Goal: Information Seeking & Learning: Find specific fact

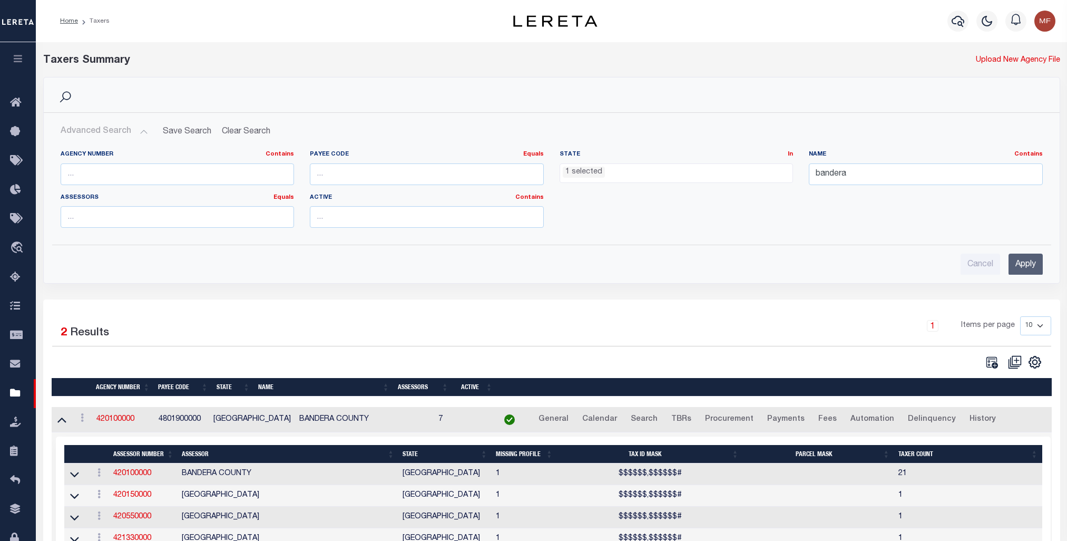
select select "[GEOGRAPHIC_DATA]"
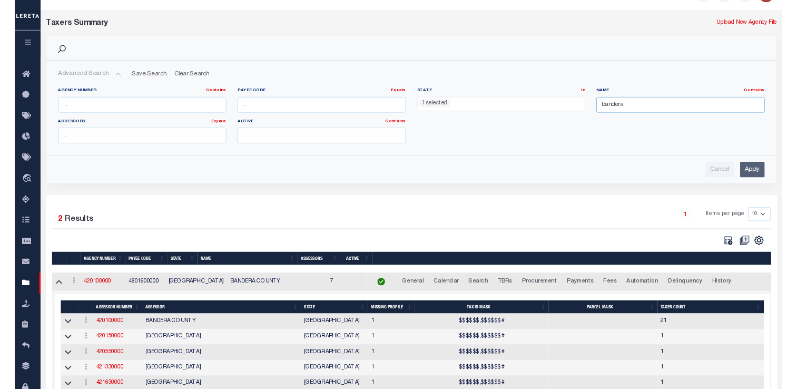
scroll to position [28, 0]
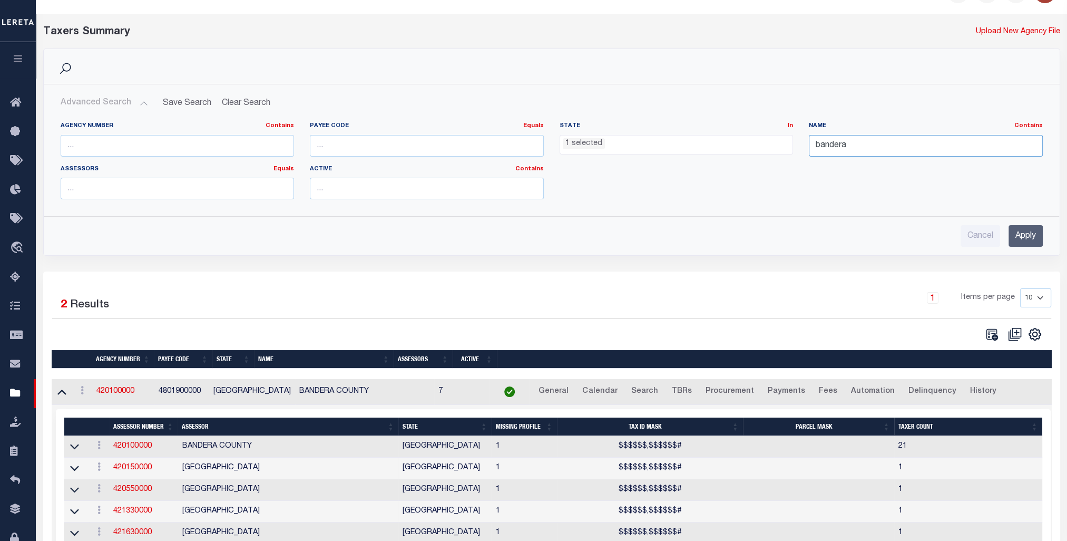
drag, startPoint x: 851, startPoint y: 146, endPoint x: 748, endPoint y: 139, distance: 103.0
click at [748, 139] on div "Agency Number Contains Contains Is Payee Code Equals Equals Is Not Equal To Is …" at bounding box center [552, 165] width 998 height 86
type input "[PERSON_NAME]"
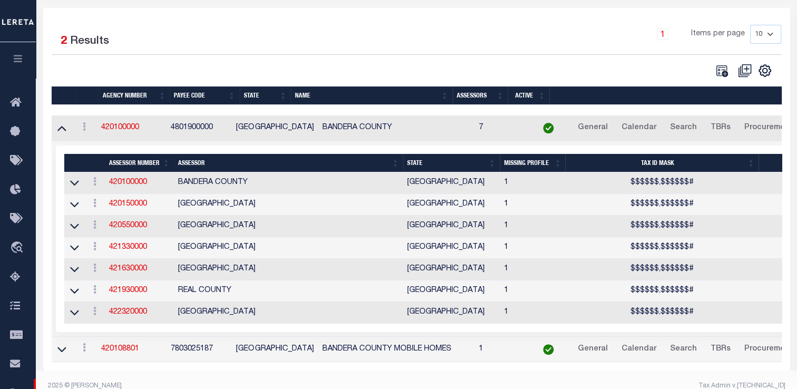
scroll to position [0, 0]
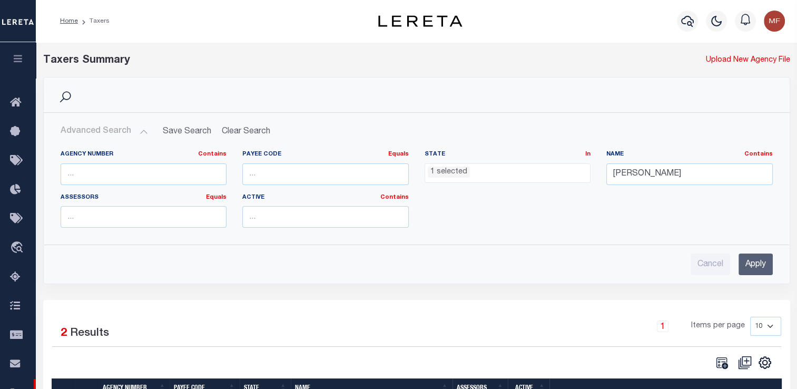
click at [751, 261] on input "Apply" at bounding box center [756, 264] width 34 height 22
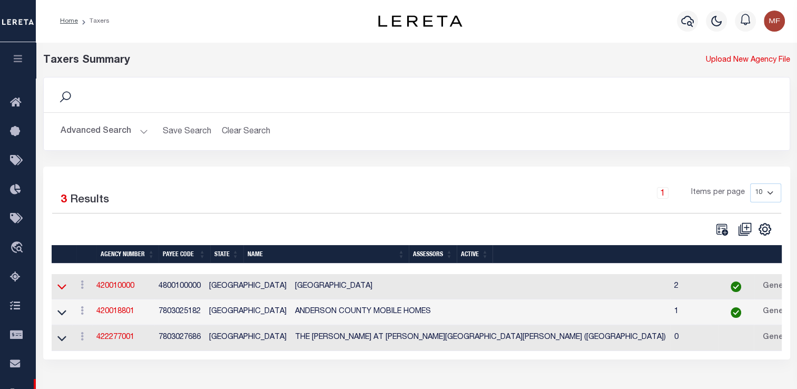
click at [59, 286] on icon at bounding box center [61, 286] width 9 height 11
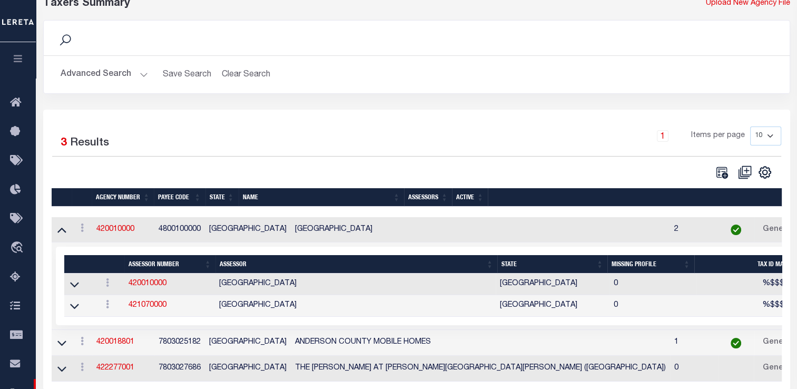
scroll to position [158, 0]
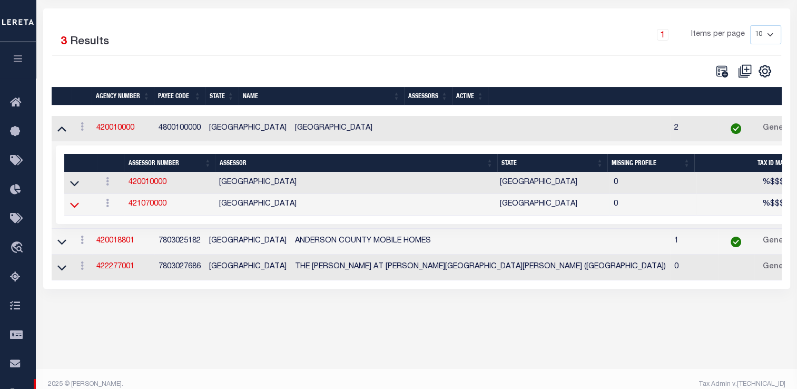
click at [73, 208] on icon at bounding box center [74, 205] width 9 height 5
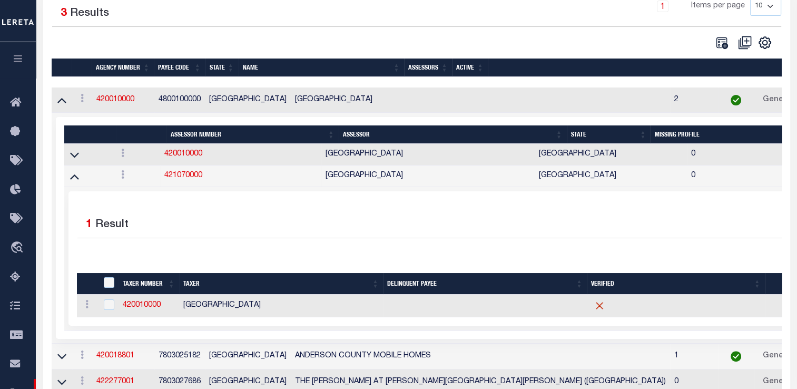
scroll to position [239, 0]
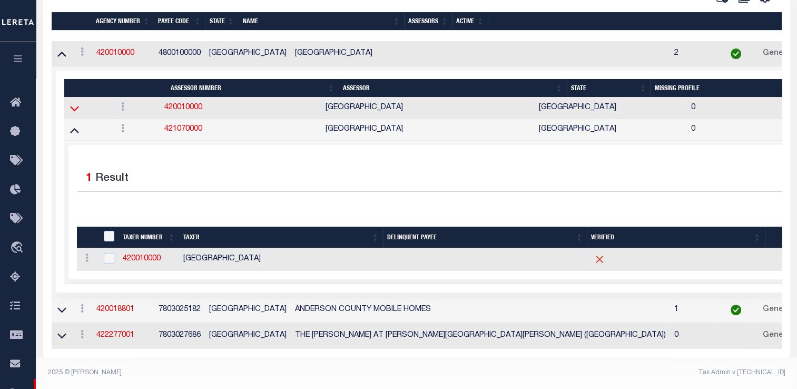
click at [71, 106] on icon at bounding box center [74, 108] width 9 height 5
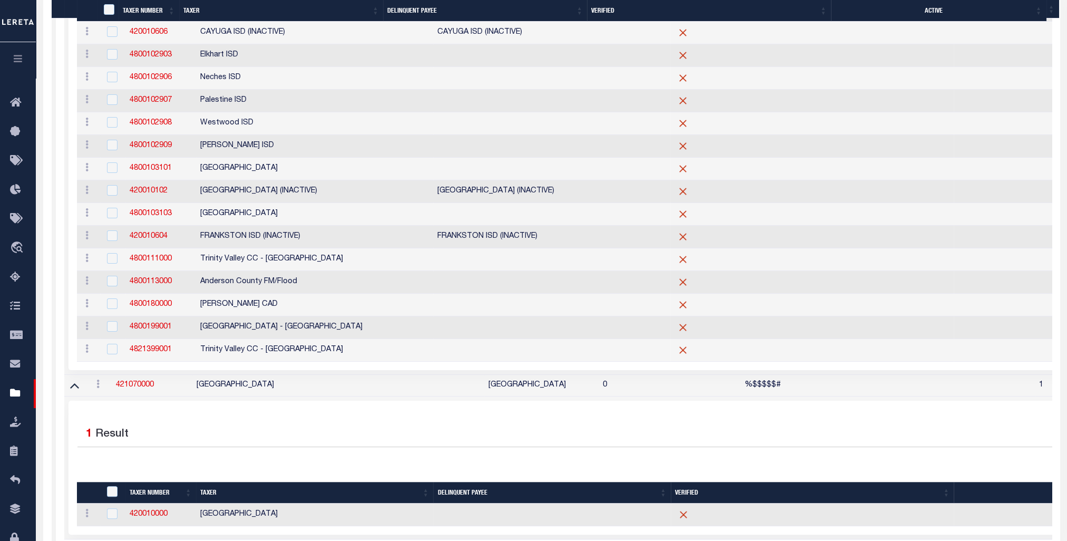
scroll to position [567, 0]
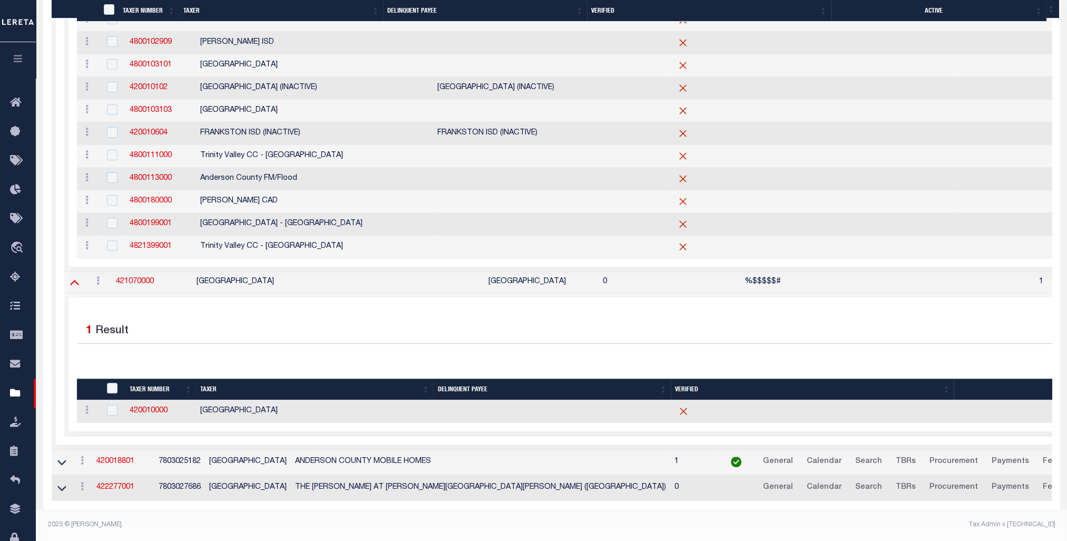
click at [73, 279] on icon at bounding box center [74, 281] width 9 height 11
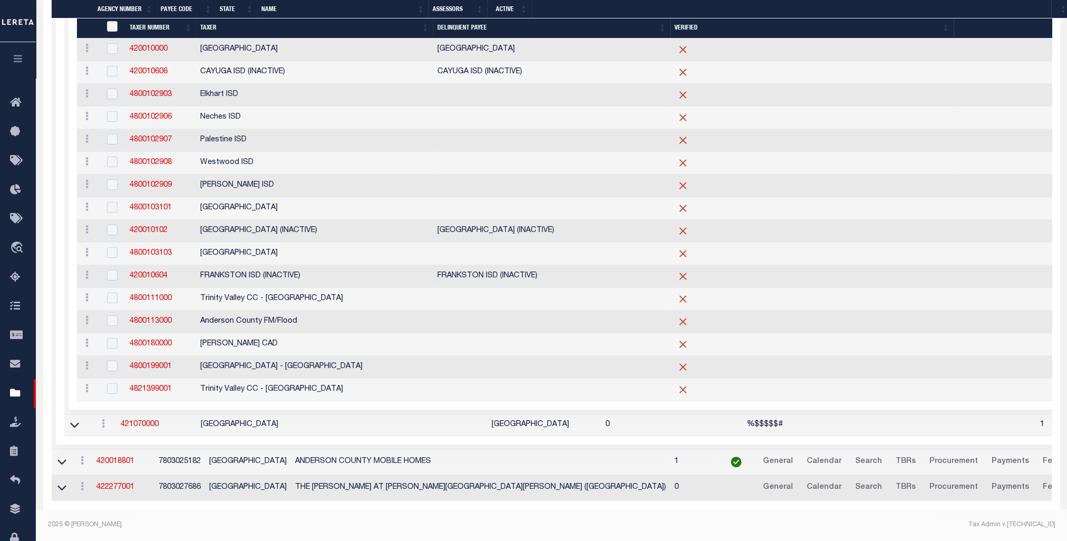
scroll to position [413, 0]
click at [70, 430] on icon at bounding box center [74, 424] width 9 height 11
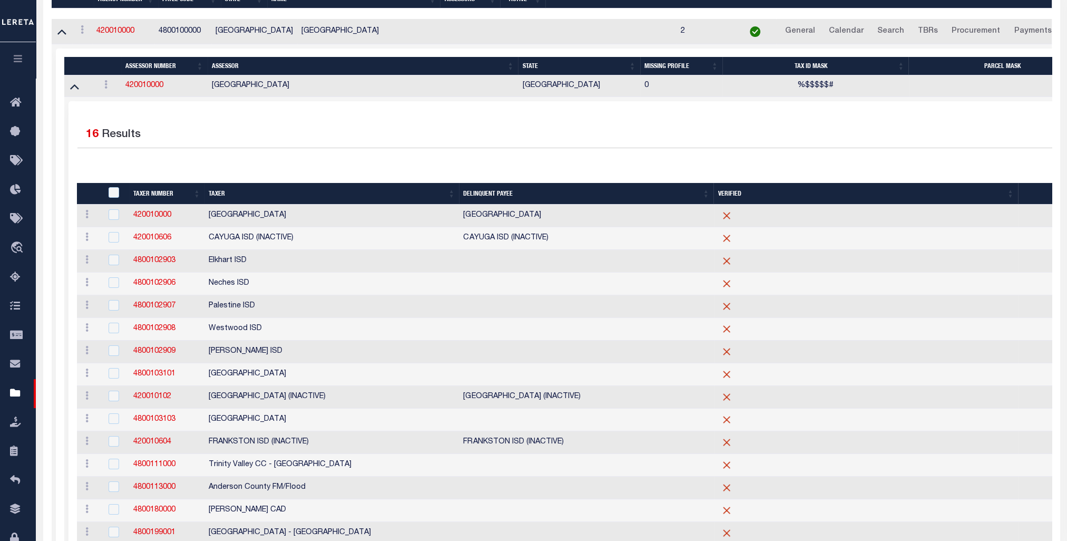
scroll to position [97, 0]
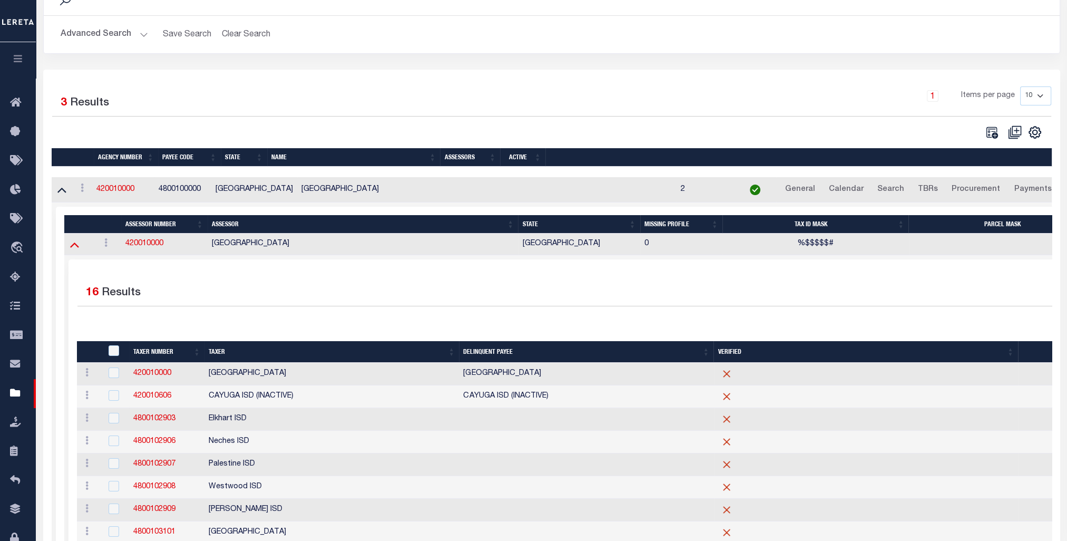
click at [76, 241] on icon at bounding box center [74, 244] width 9 height 11
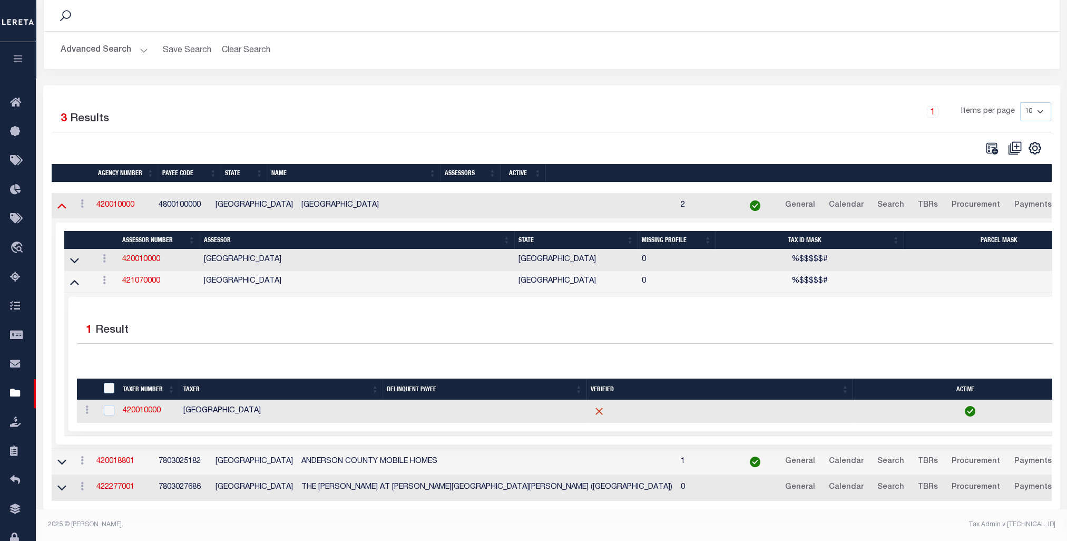
click at [59, 203] on icon at bounding box center [61, 205] width 9 height 5
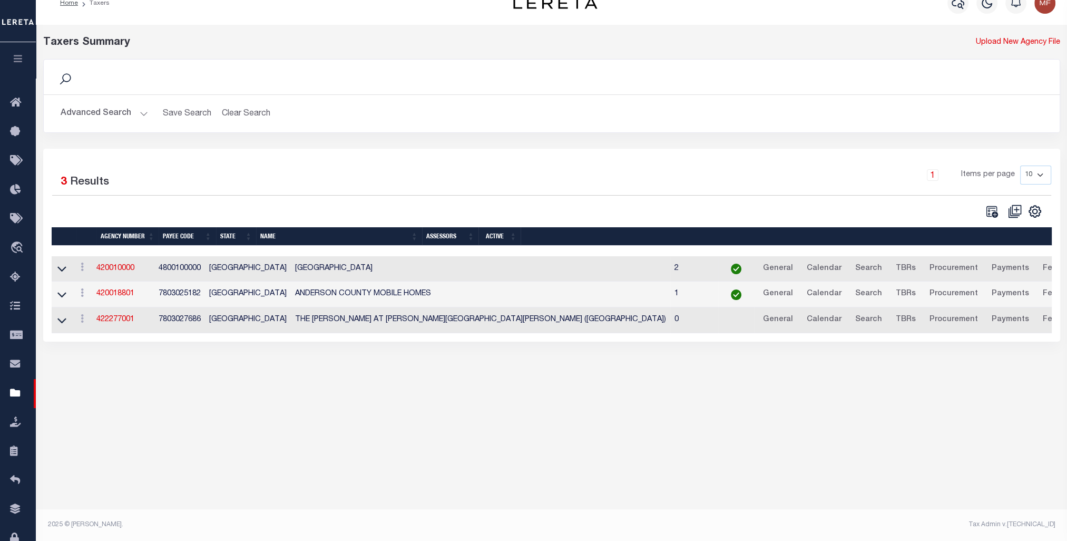
scroll to position [17, 0]
click at [61, 271] on icon at bounding box center [61, 268] width 9 height 11
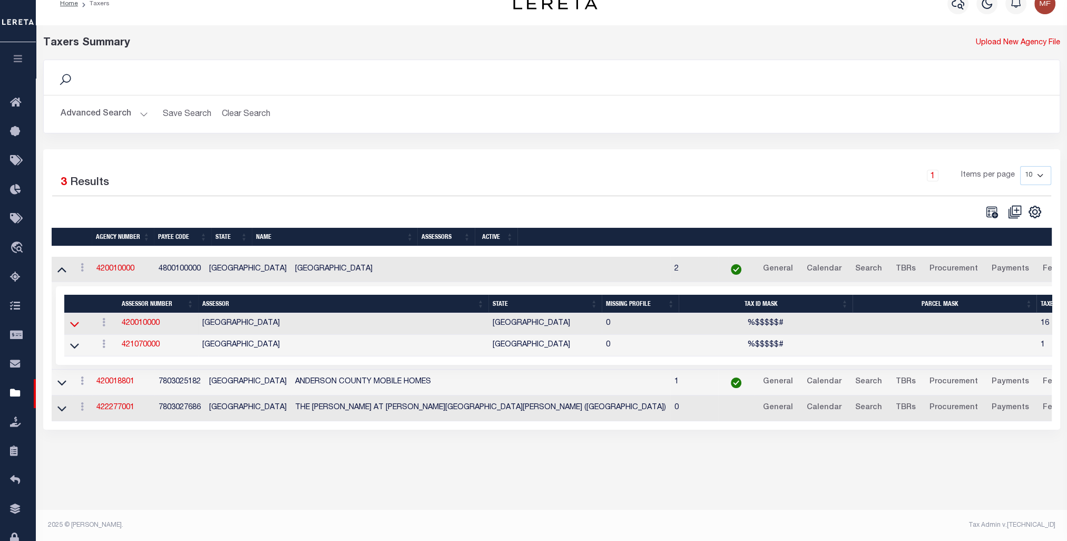
click at [74, 327] on icon at bounding box center [74, 324] width 9 height 5
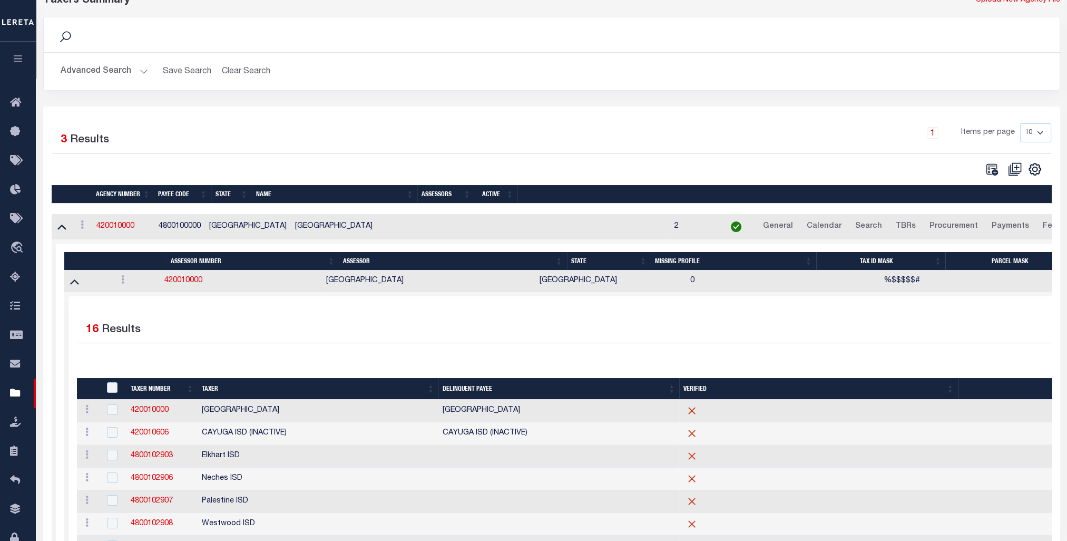
scroll to position [19, 0]
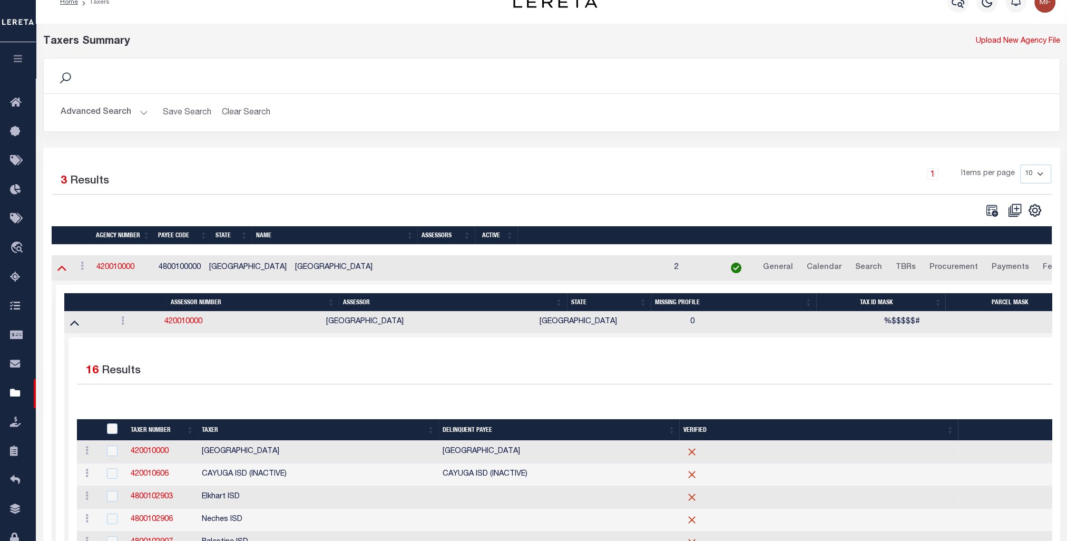
click at [59, 267] on icon at bounding box center [61, 267] width 9 height 11
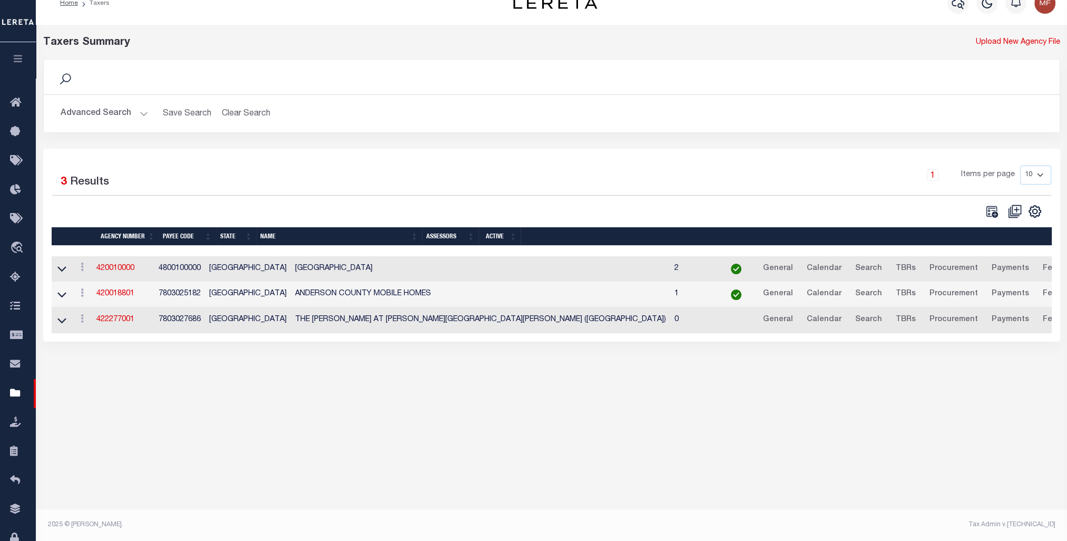
scroll to position [17, 0]
click at [62, 272] on icon at bounding box center [61, 269] width 9 height 5
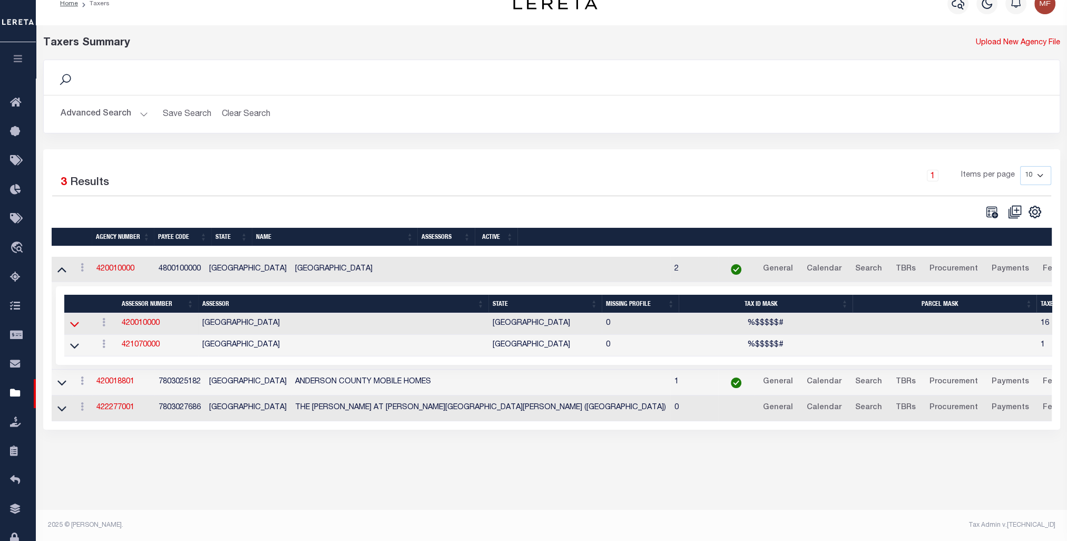
click at [76, 325] on icon at bounding box center [74, 323] width 9 height 11
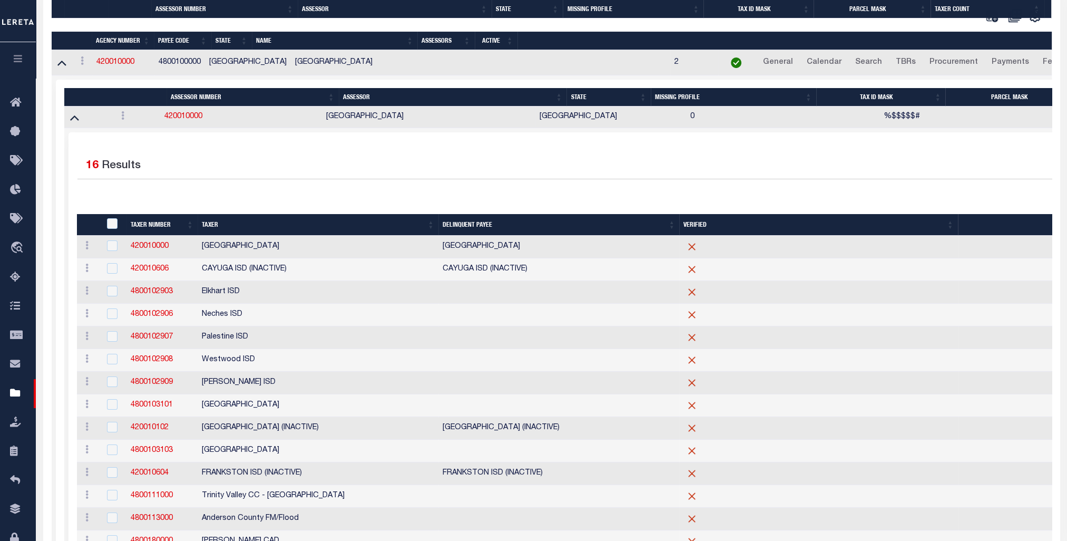
scroll to position [414, 0]
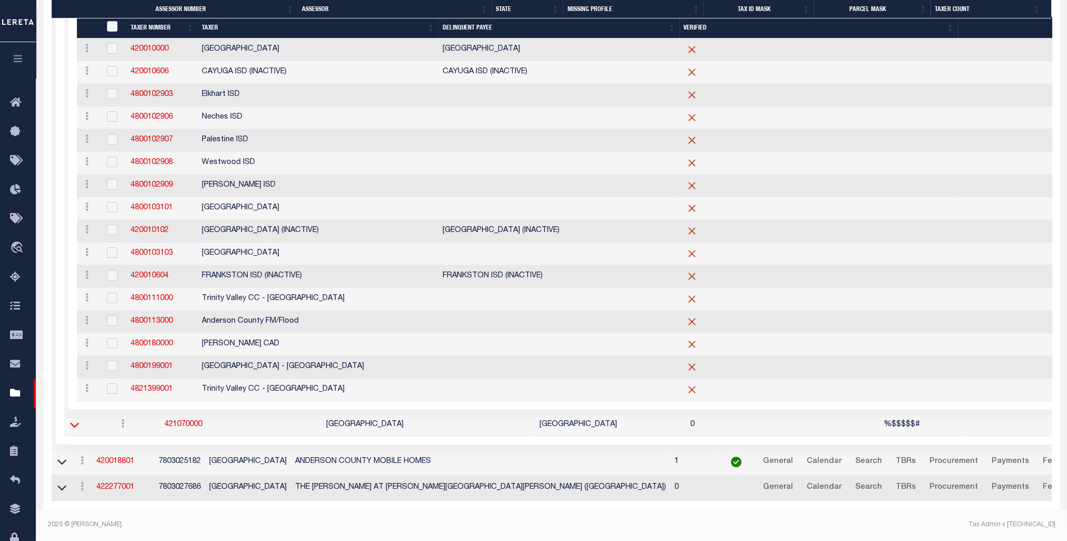
click at [73, 429] on icon at bounding box center [74, 424] width 9 height 11
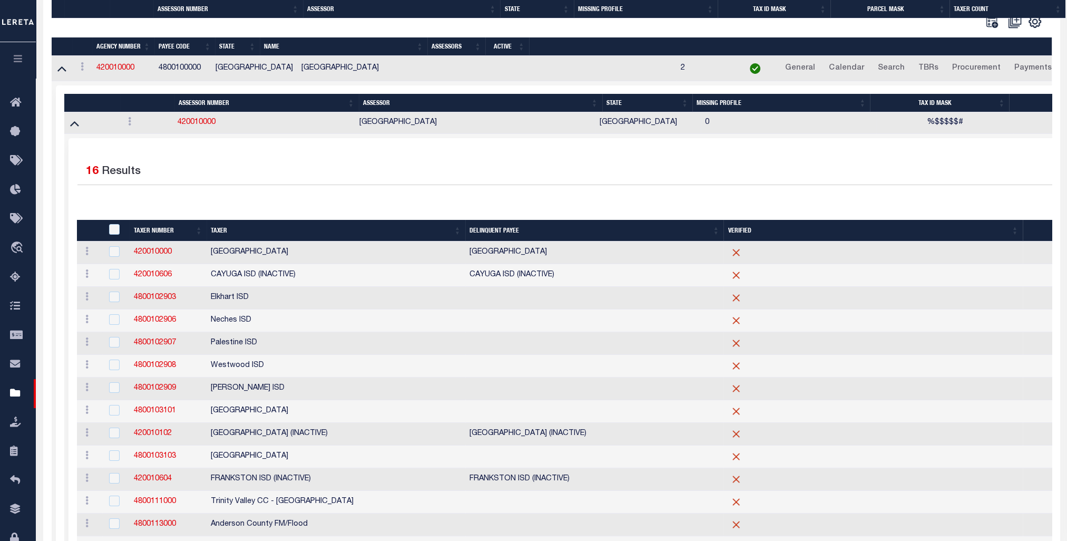
scroll to position [366, 0]
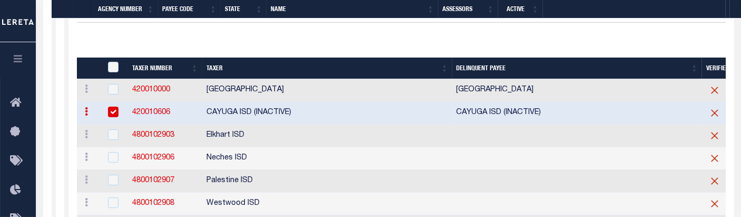
click at [108, 109] on input "checkbox" at bounding box center [113, 111] width 11 height 11
checkbox input "false"
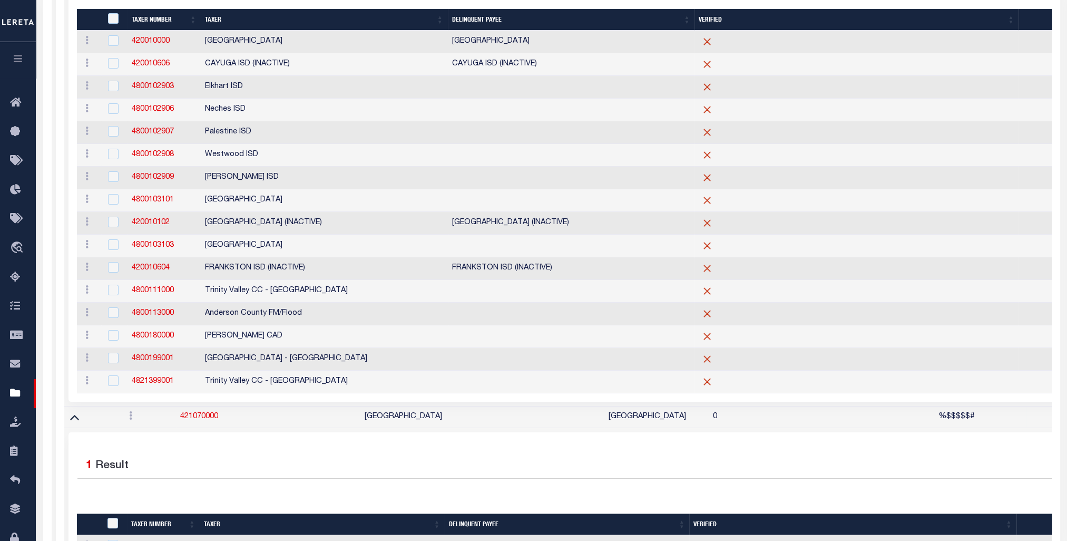
scroll to position [0, 0]
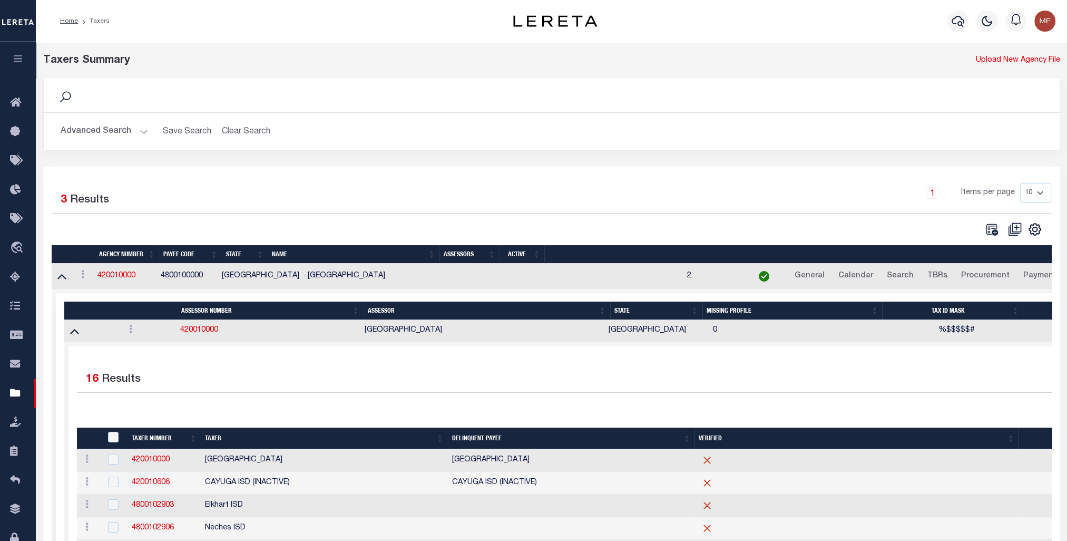
click at [114, 136] on button "Advanced Search" at bounding box center [104, 131] width 87 height 21
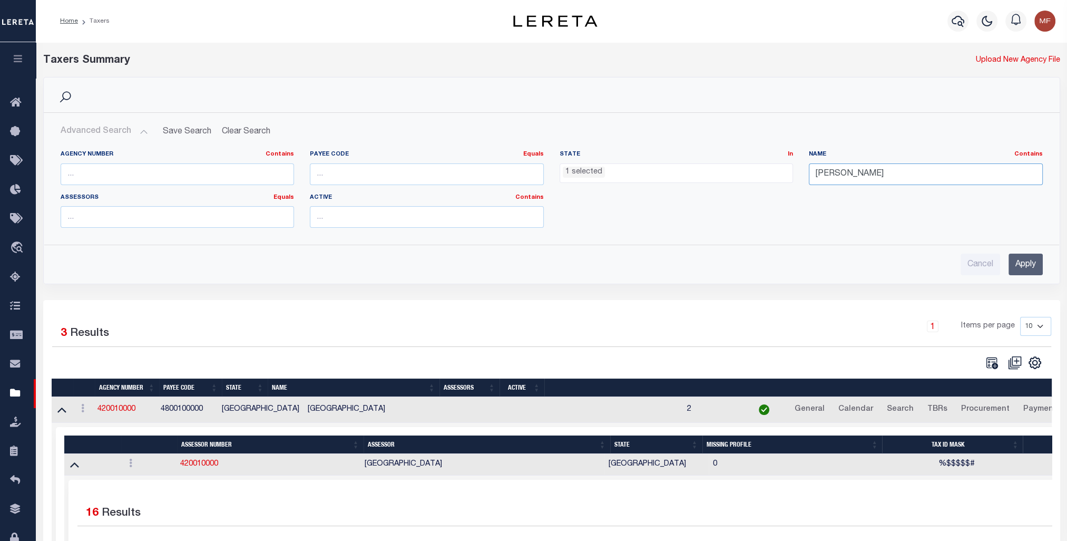
drag, startPoint x: 868, startPoint y: 176, endPoint x: 783, endPoint y: 167, distance: 86.4
click at [777, 170] on div "Agency Number Contains Contains Is Payee Code Equals Equals Is Not Equal To Is …" at bounding box center [552, 193] width 998 height 86
click at [1019, 268] on input "Apply" at bounding box center [1026, 264] width 34 height 22
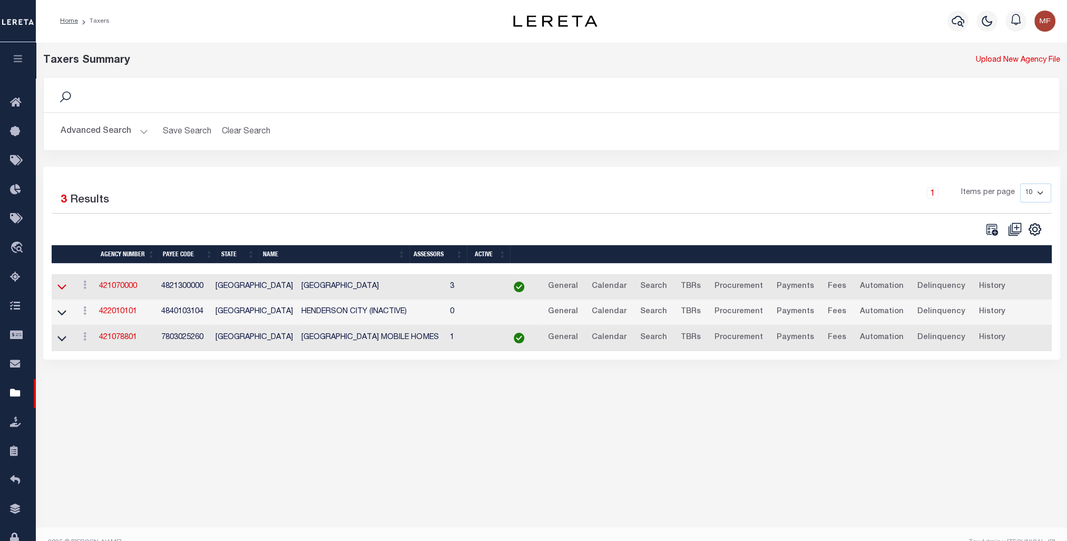
click at [61, 288] on icon at bounding box center [61, 286] width 9 height 11
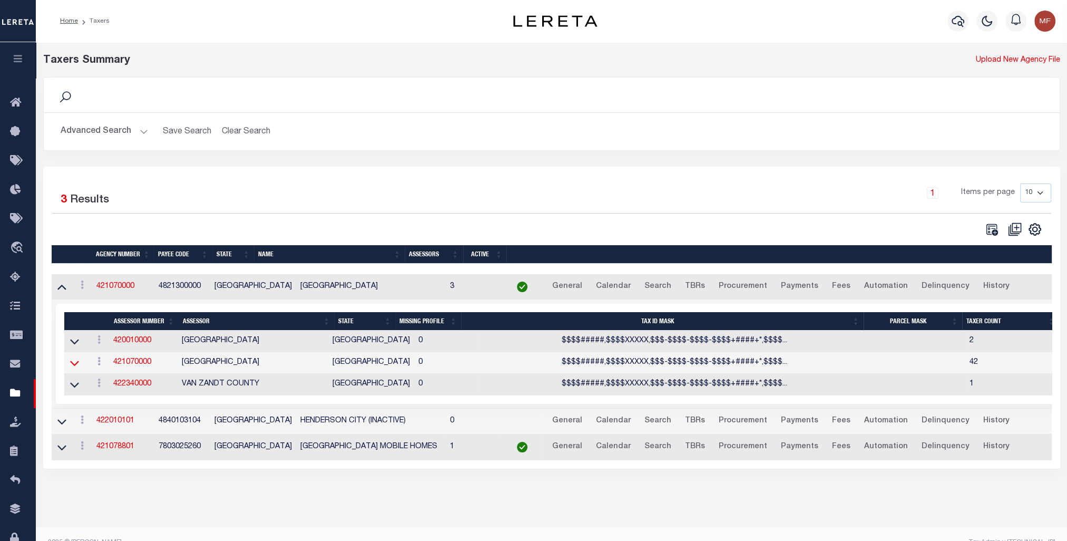
click at [76, 367] on icon at bounding box center [74, 362] width 9 height 11
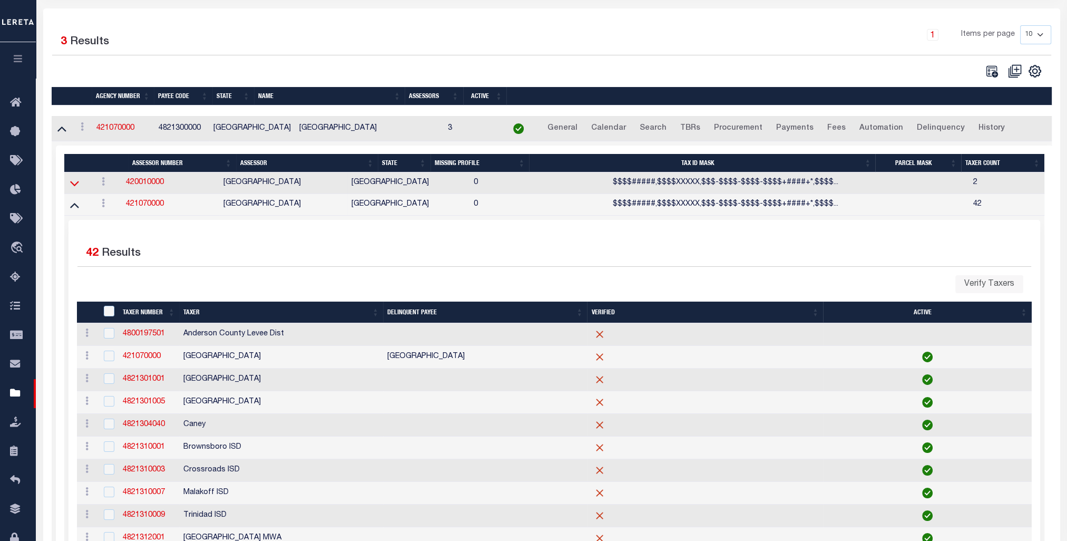
click at [75, 187] on icon at bounding box center [74, 183] width 9 height 5
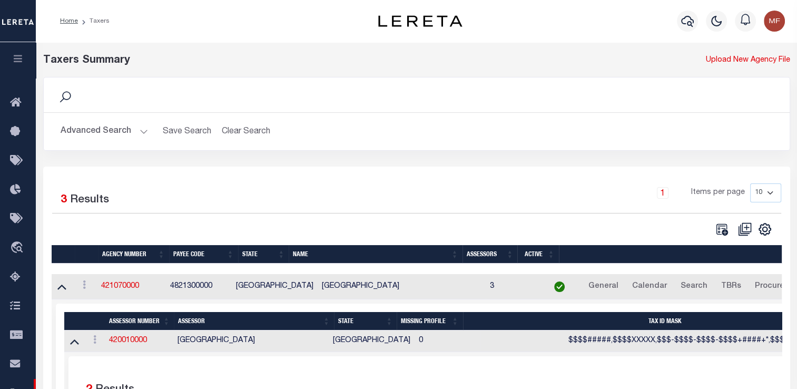
click at [89, 129] on button "Advanced Search" at bounding box center [104, 131] width 87 height 21
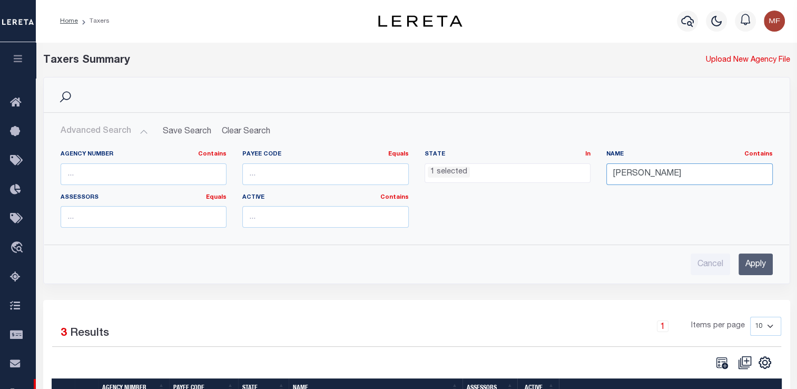
drag, startPoint x: 662, startPoint y: 170, endPoint x: 561, endPoint y: 173, distance: 100.7
click at [561, 173] on div "Agency Number Contains Contains Is Payee Code Equals Equals Is Not Equal To Is …" at bounding box center [417, 193] width 728 height 86
type input "[PERSON_NAME]"
click at [752, 262] on input "Apply" at bounding box center [756, 264] width 34 height 22
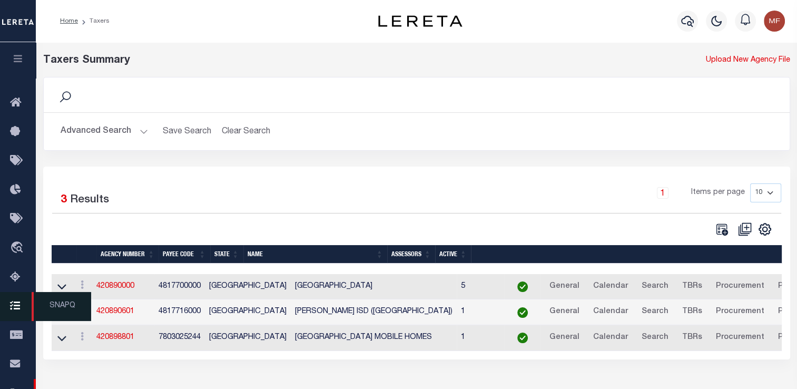
scroll to position [53, 0]
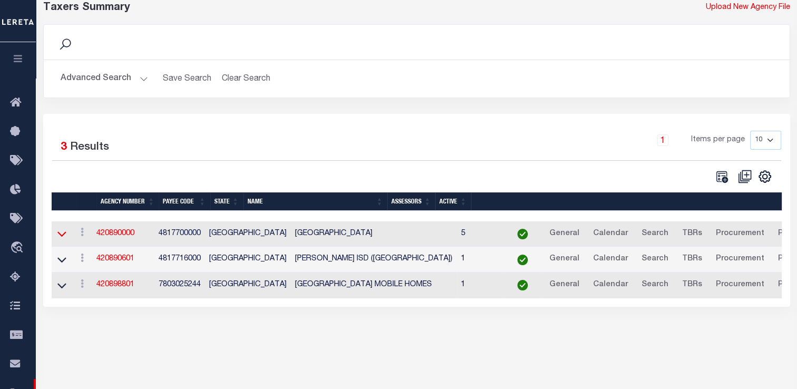
click at [60, 235] on icon at bounding box center [61, 233] width 9 height 11
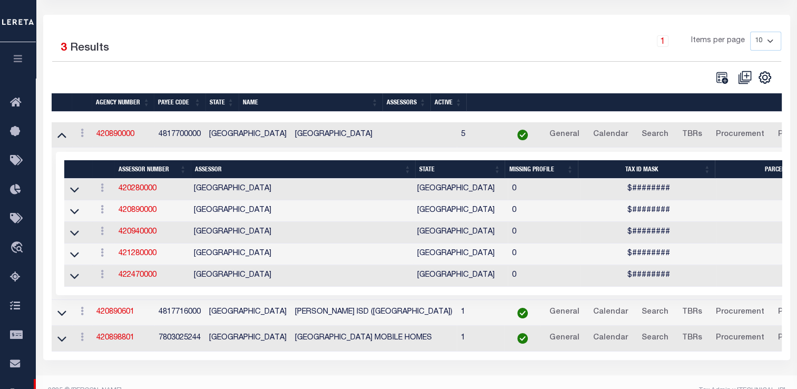
scroll to position [158, 0]
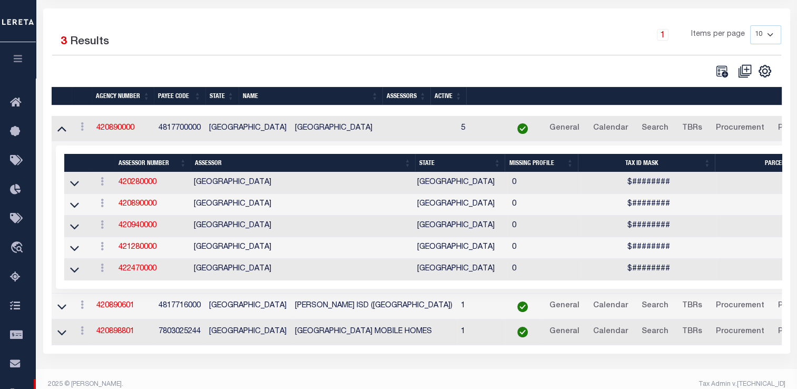
click at [79, 206] on link at bounding box center [75, 203] width 12 height 7
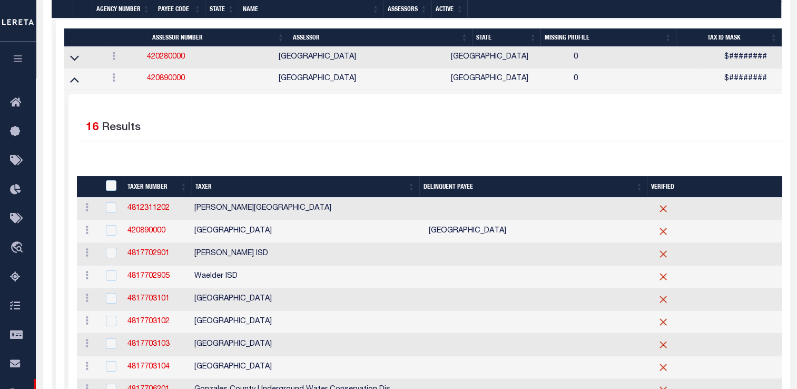
scroll to position [168, 0]
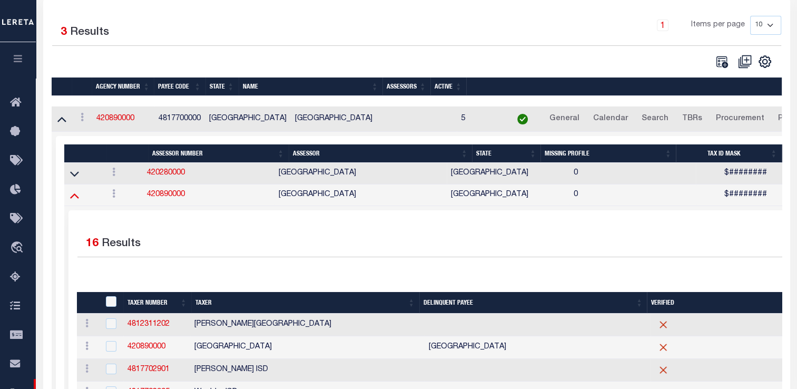
click at [74, 198] on icon at bounding box center [74, 195] width 9 height 11
